Goal: Transaction & Acquisition: Download file/media

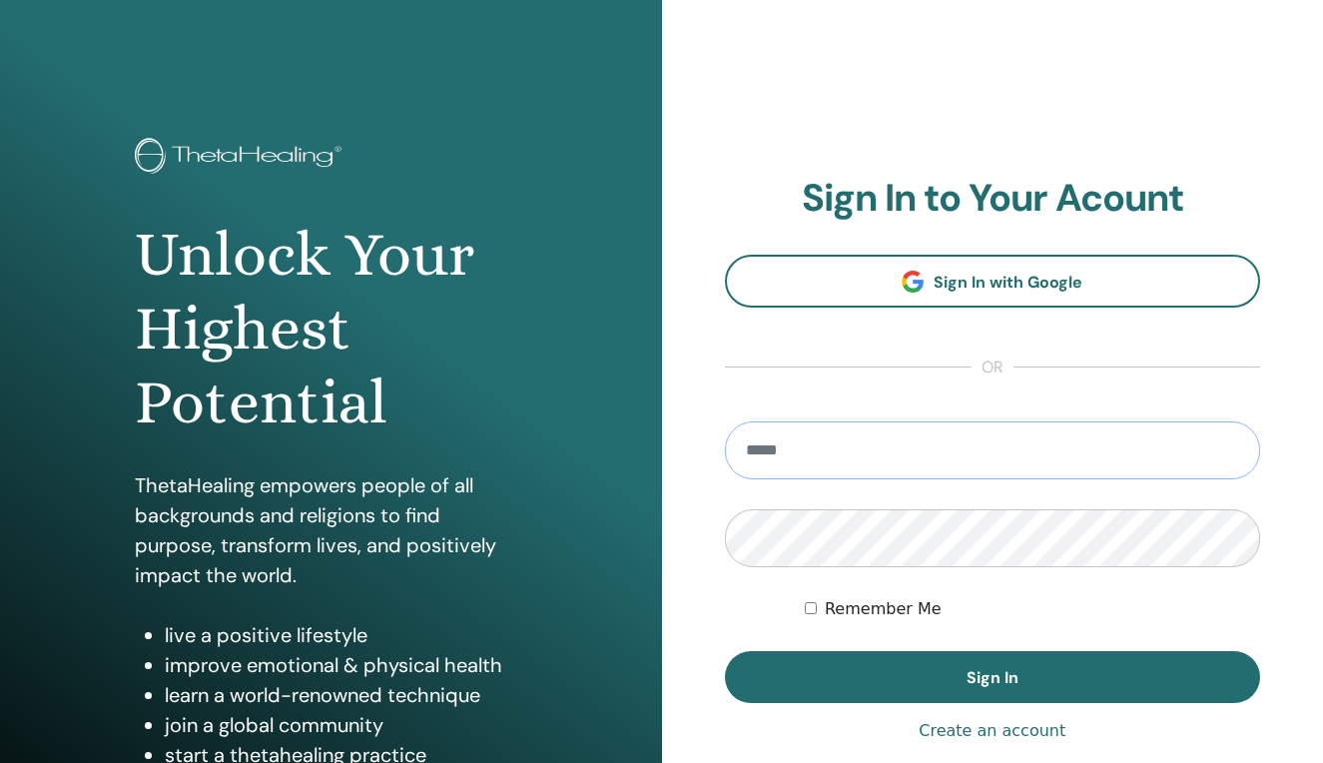
type input "**********"
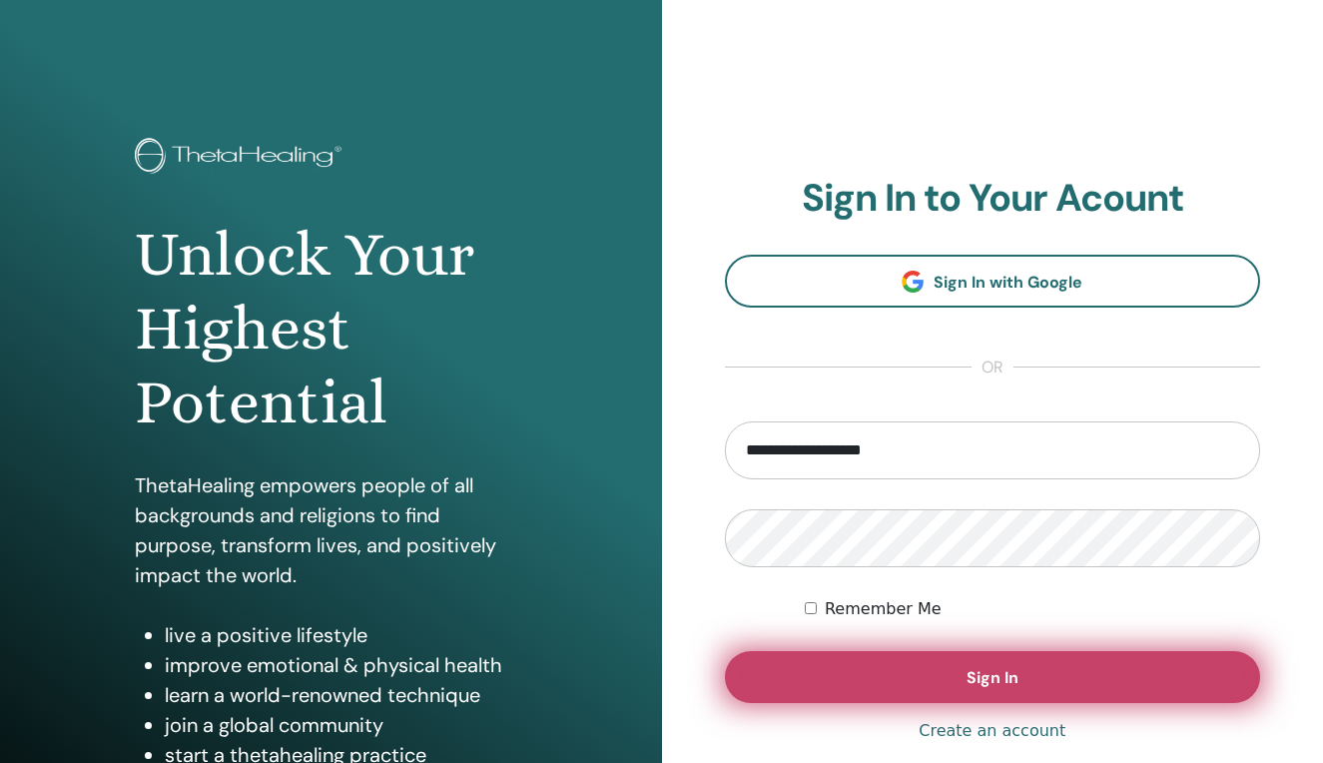
click at [901, 679] on button "Sign In" at bounding box center [993, 677] width 536 height 52
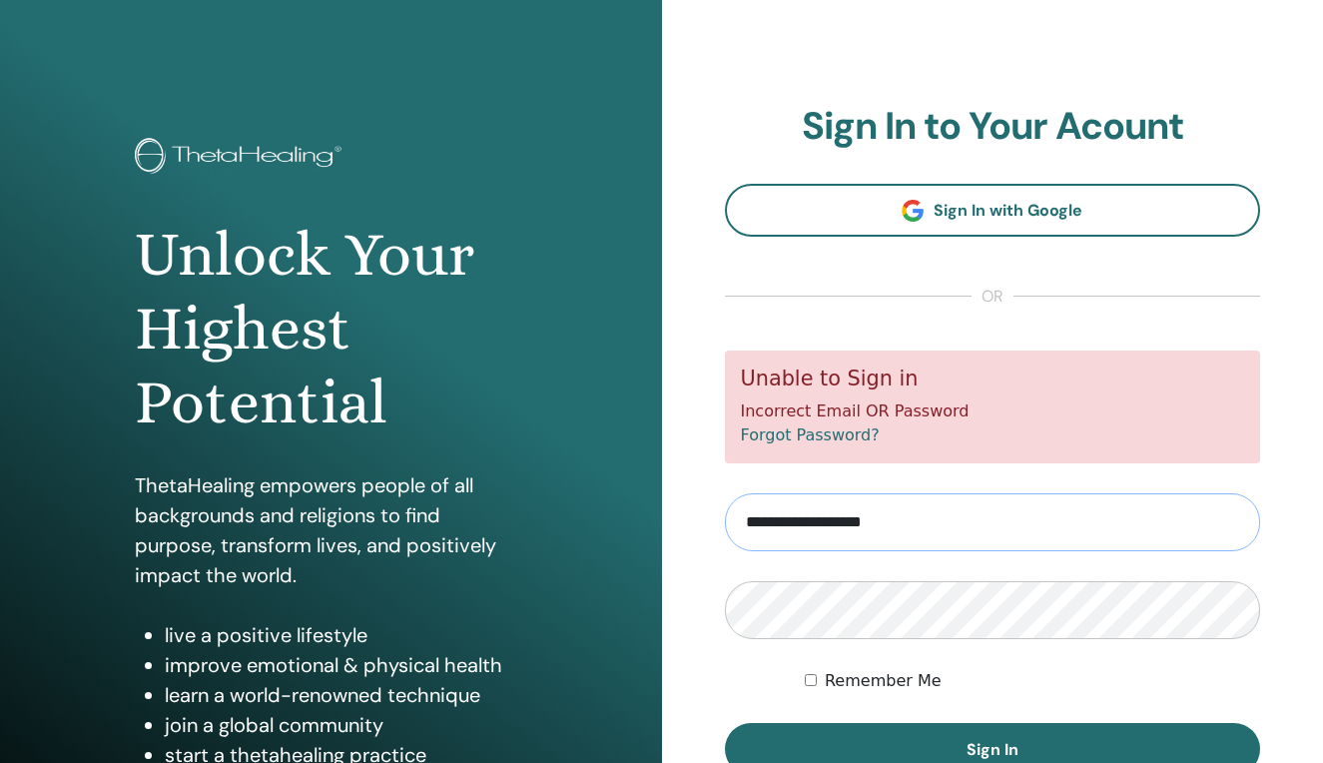
click at [842, 512] on input "**********" at bounding box center [993, 522] width 536 height 58
type input "**********"
click at [965, 675] on div "Remember Me" at bounding box center [1032, 681] width 455 height 24
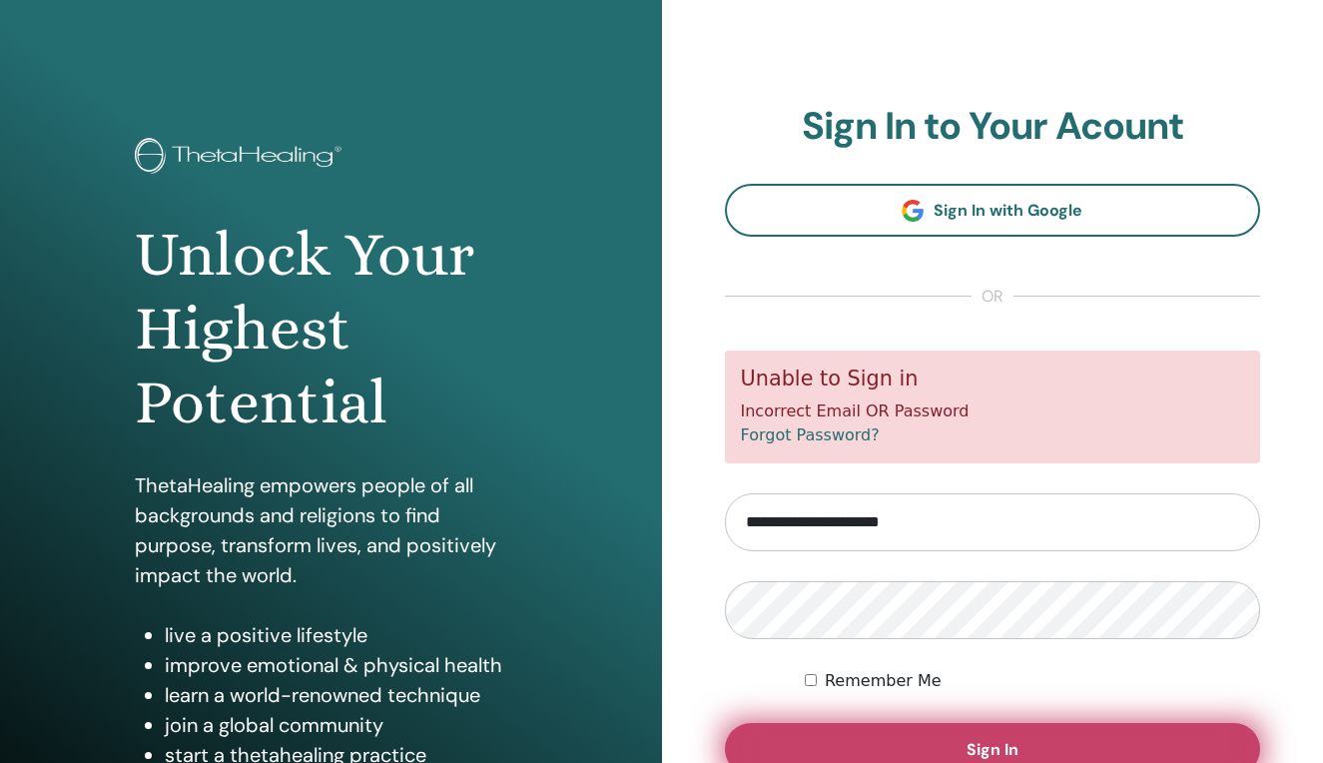
click at [900, 736] on button "Sign In" at bounding box center [993, 749] width 536 height 52
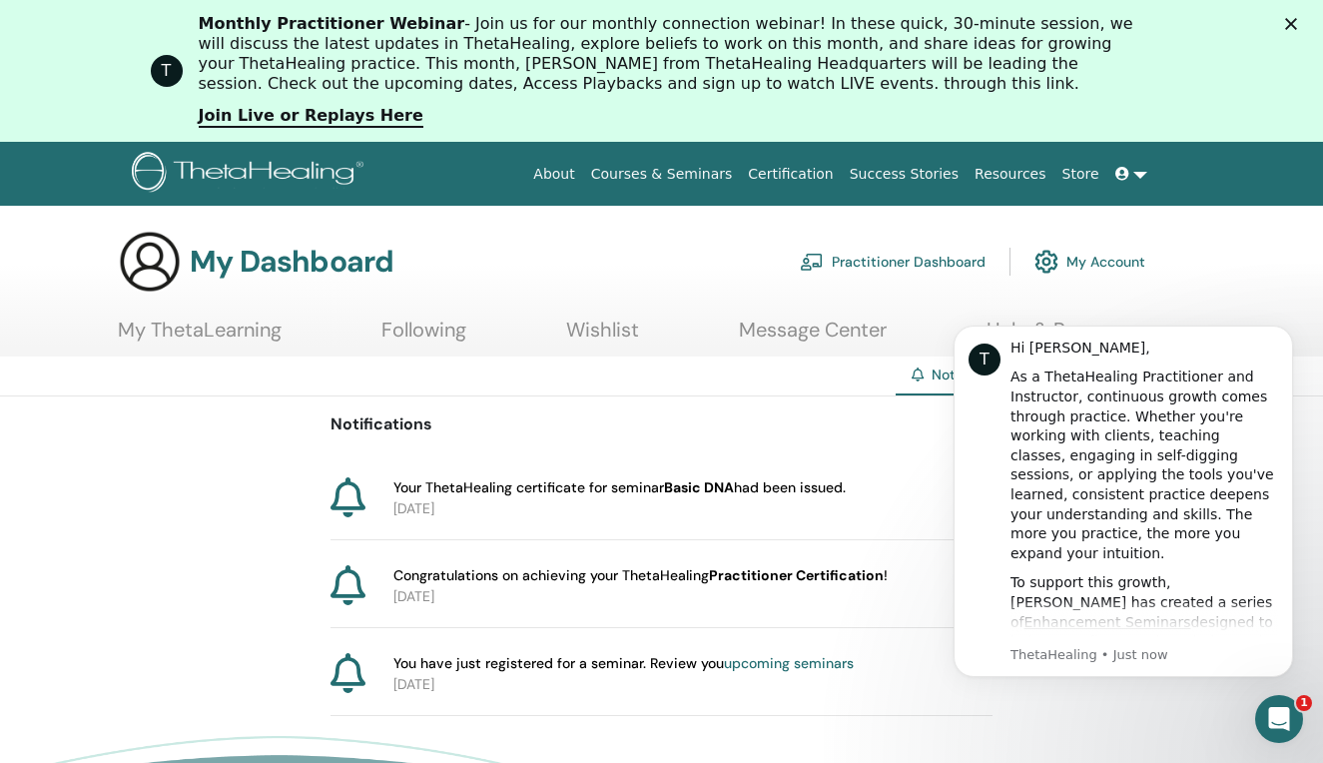
click at [626, 488] on span "Your ThetaHealing certificate for seminar Basic DNA had been issued." at bounding box center [619, 487] width 452 height 21
click at [1290, 327] on icon "Dismiss notification" at bounding box center [1287, 330] width 11 height 11
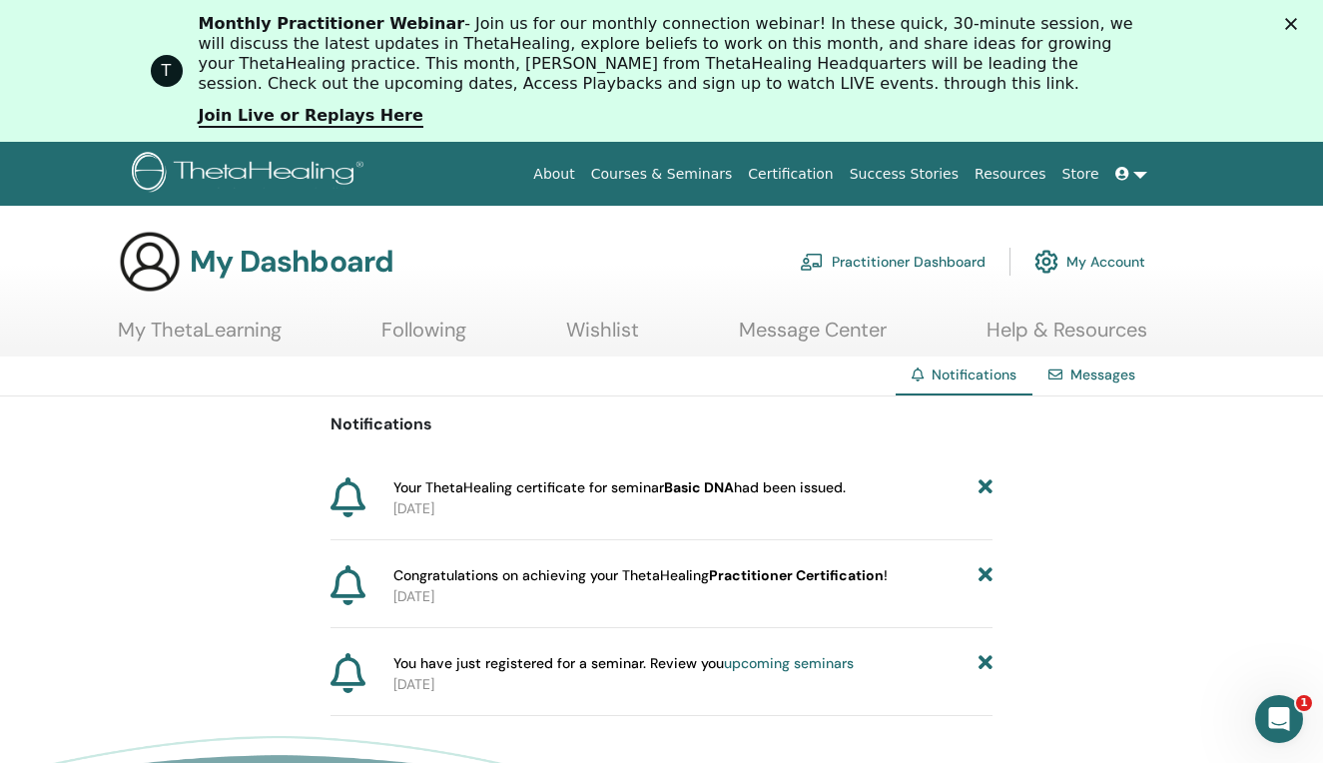
click at [798, 178] on link "Certification" at bounding box center [790, 174] width 101 height 37
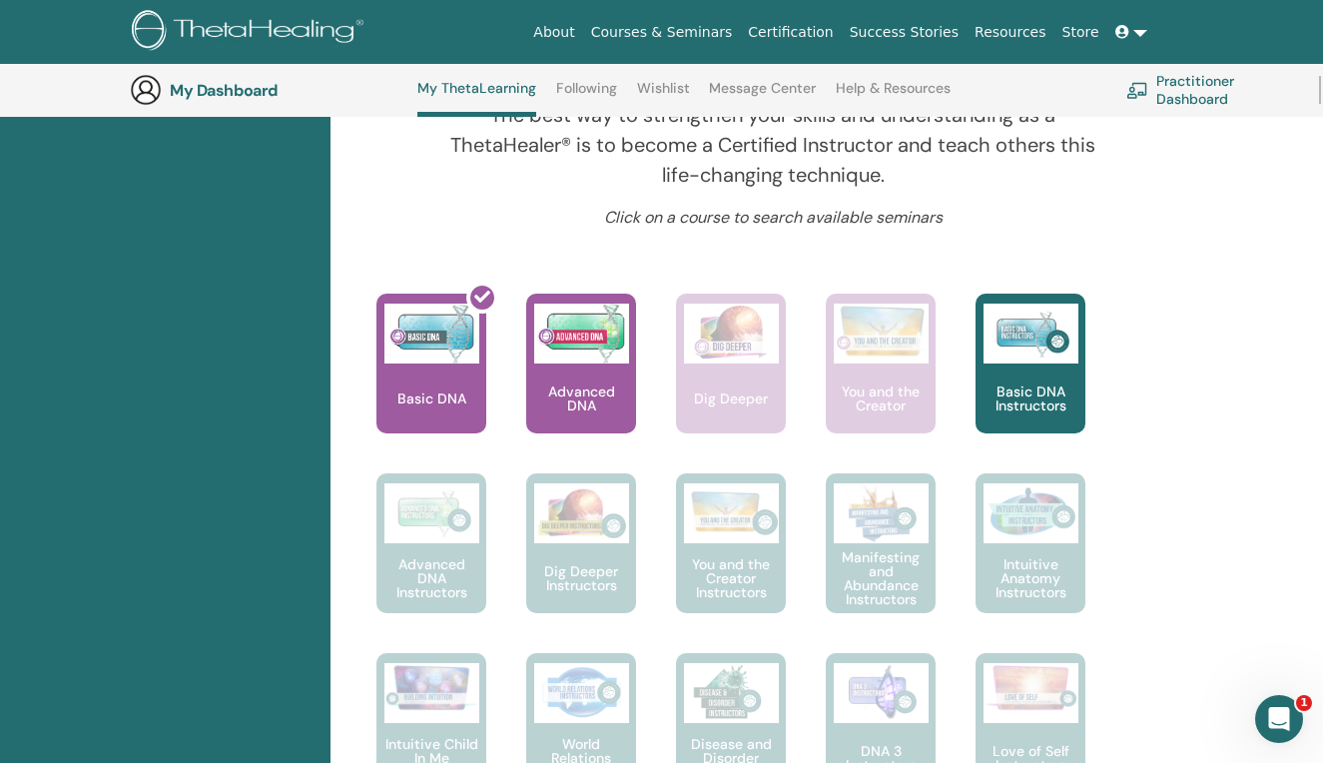
scroll to position [707, 0]
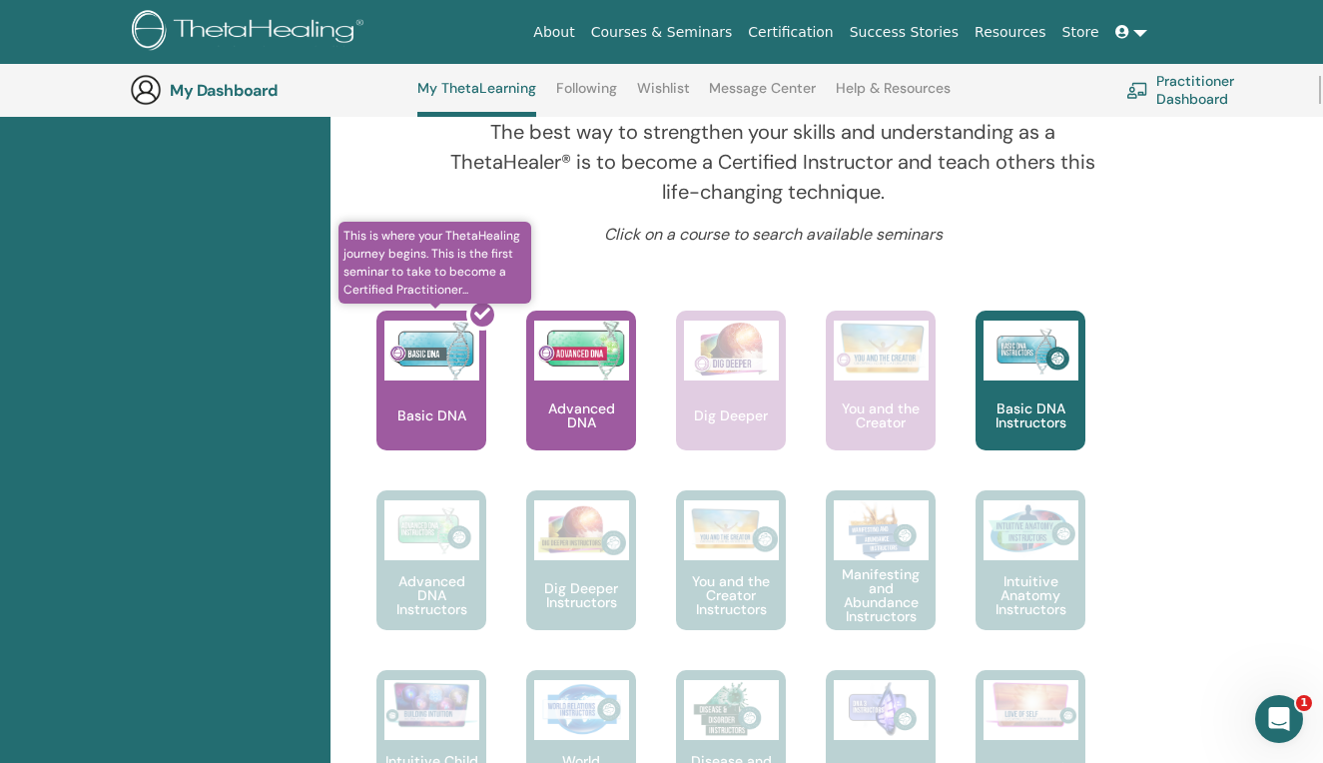
click at [432, 371] on div at bounding box center [443, 388] width 110 height 180
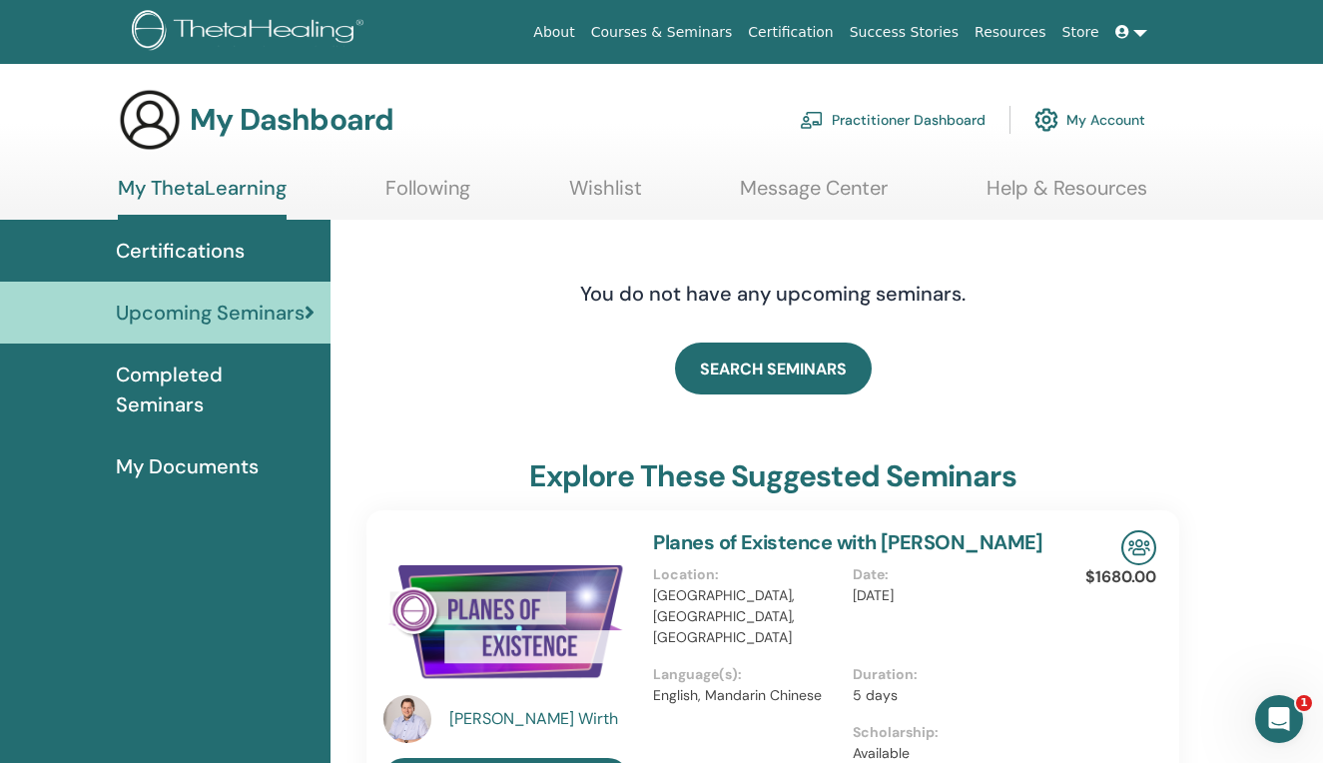
click at [211, 451] on span "My Documents" at bounding box center [187, 466] width 143 height 30
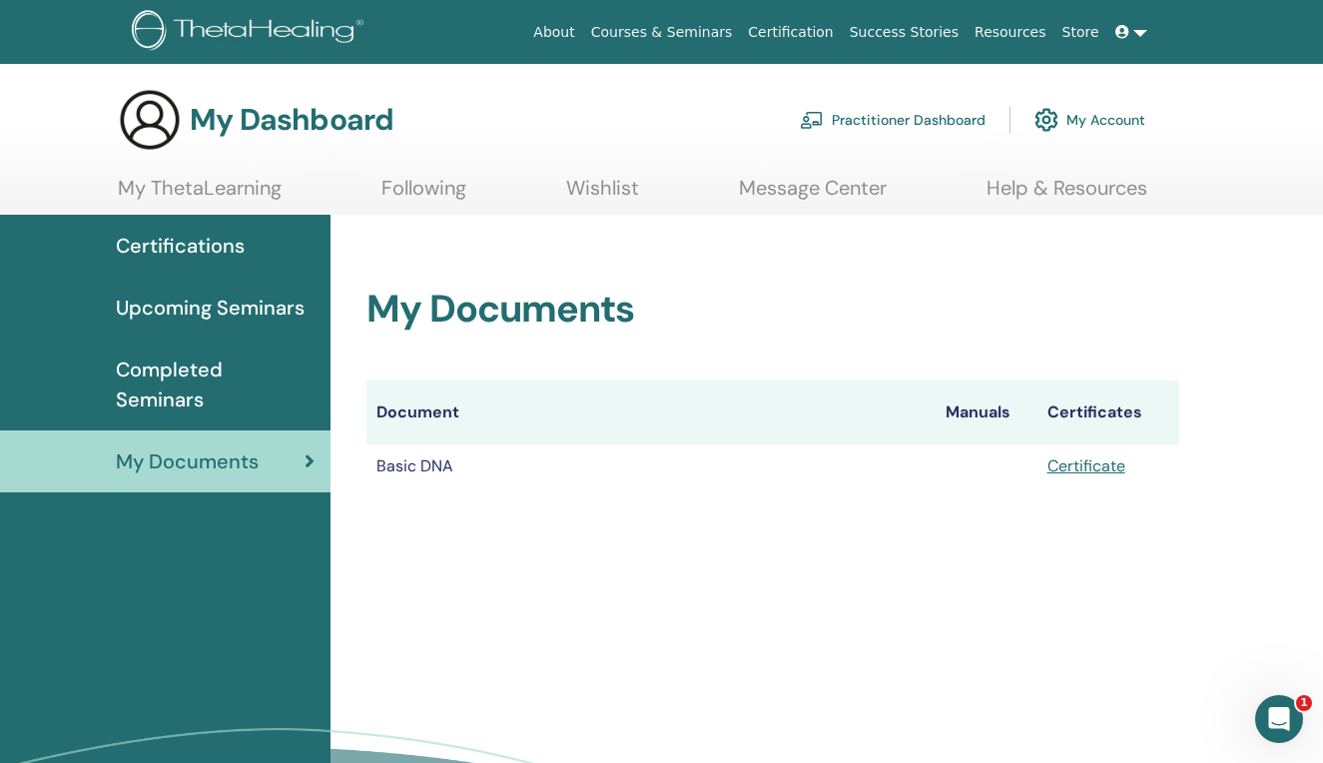
click at [1072, 465] on link "Certificate" at bounding box center [1086, 465] width 78 height 21
click at [1098, 463] on link "Certificate" at bounding box center [1086, 465] width 78 height 21
click at [208, 374] on span "Completed Seminars" at bounding box center [215, 384] width 199 height 60
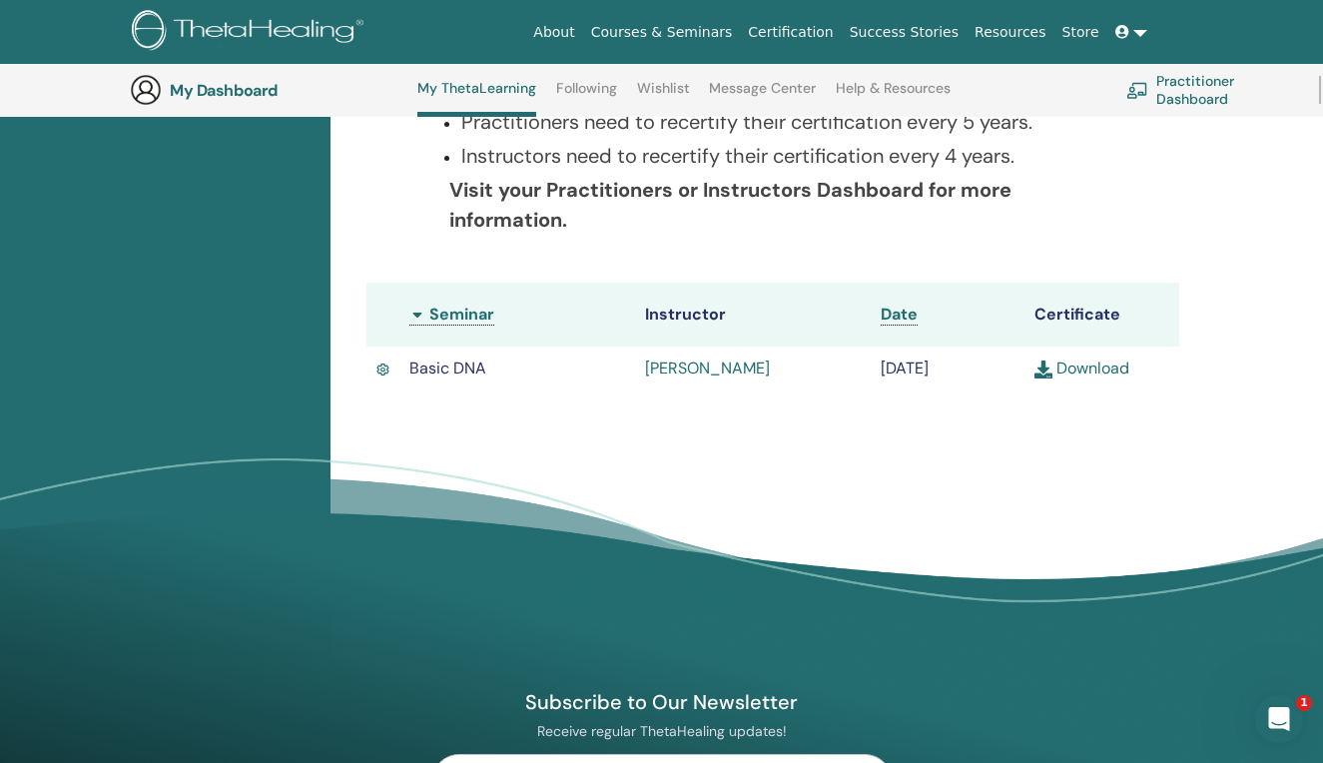
scroll to position [436, 0]
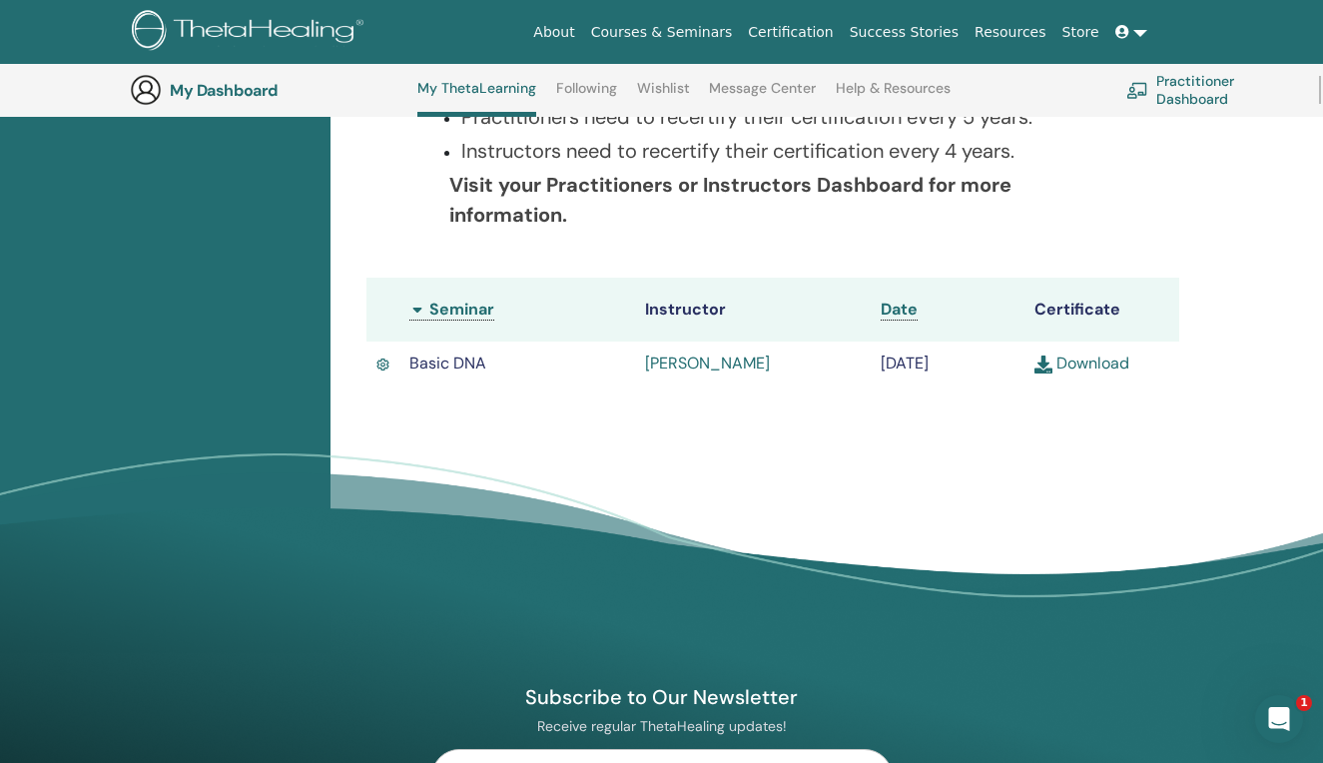
click at [1083, 360] on link "Download" at bounding box center [1081, 362] width 95 height 21
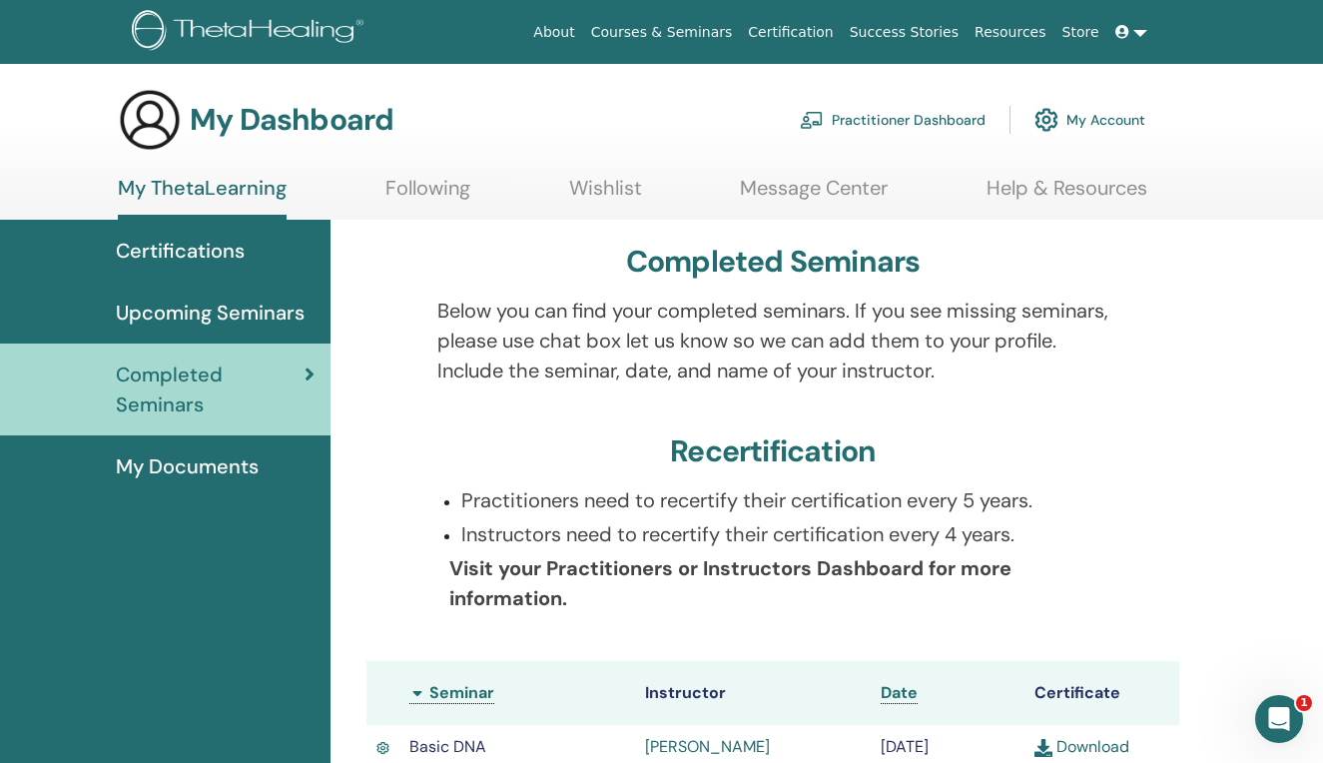
scroll to position [0, 0]
